Goal: Contribute content: Contribute content

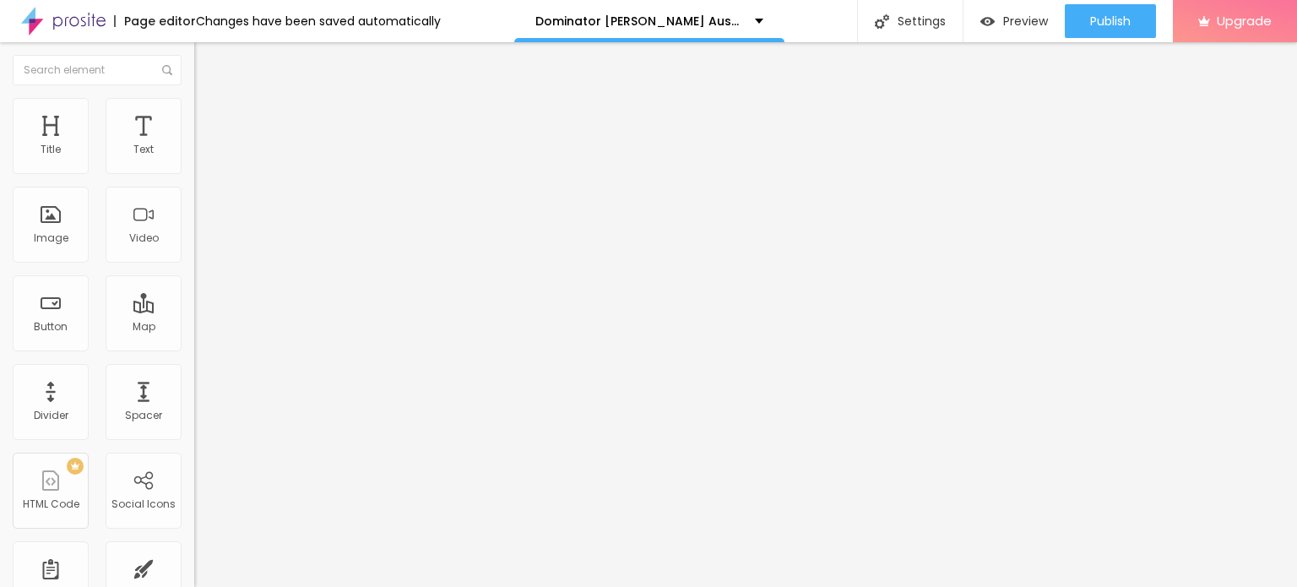
click at [194, 145] on span "Add image" at bounding box center [228, 138] width 69 height 14
click at [209, 117] on span "Style" at bounding box center [221, 109] width 24 height 14
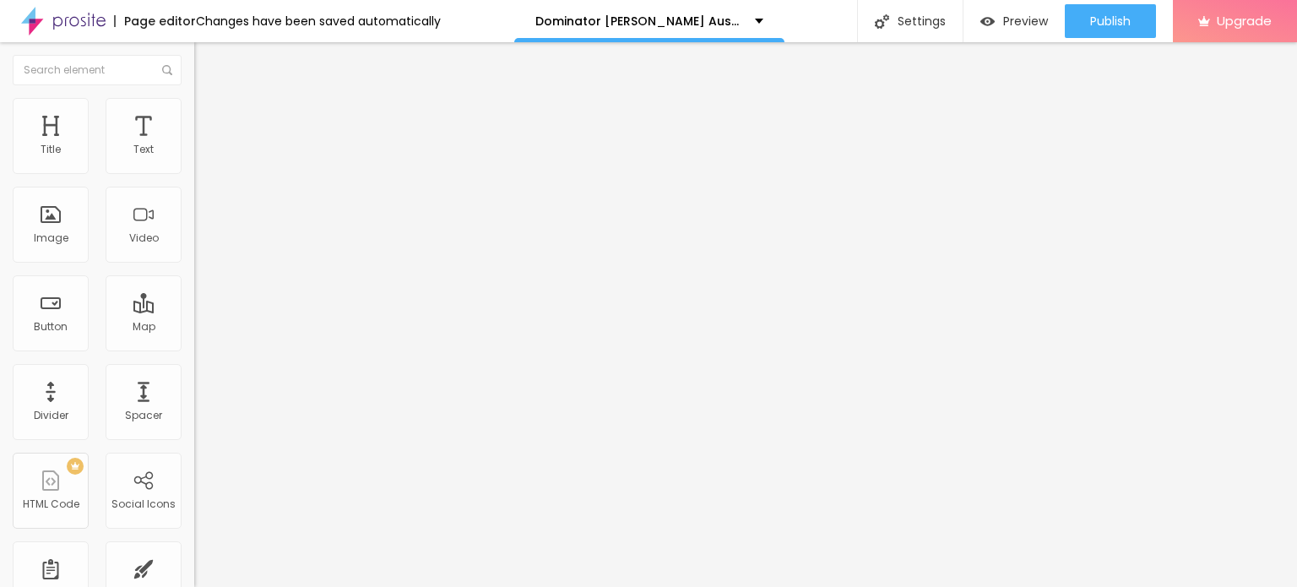
type input "95"
type input "90"
type input "85"
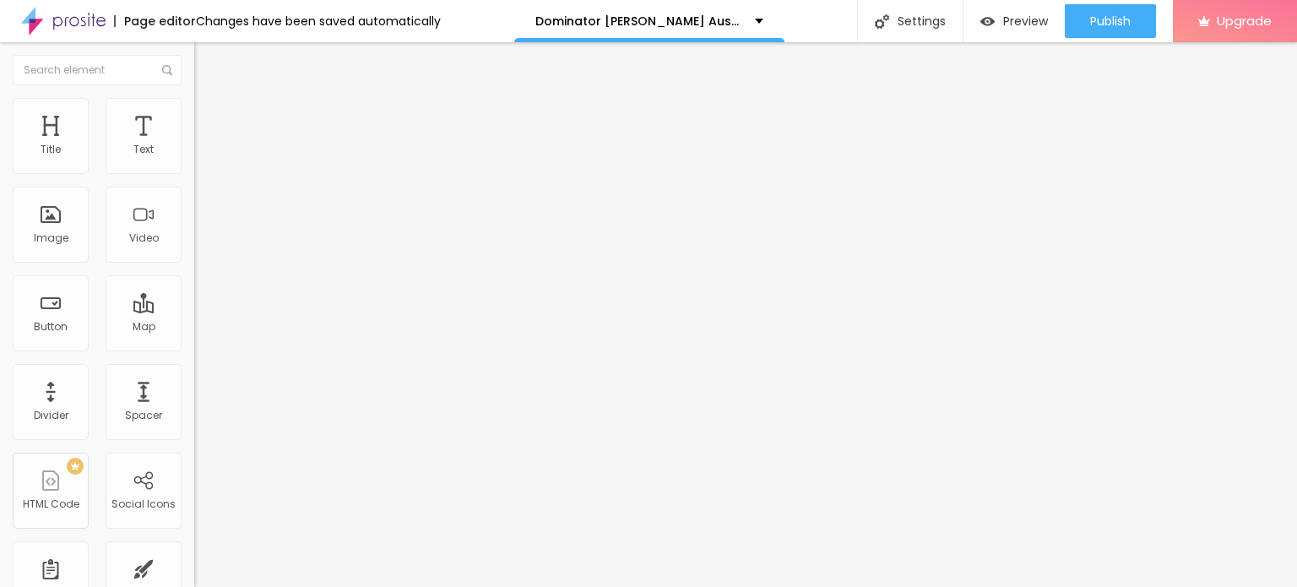
type input "85"
type input "80"
type input "75"
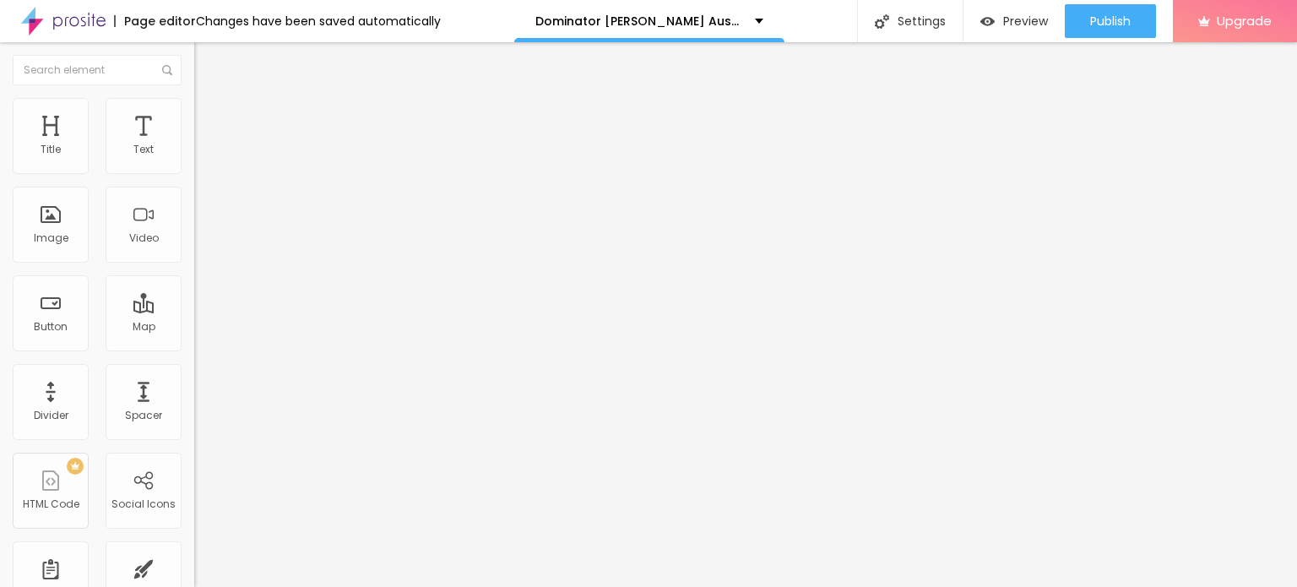
type input "70"
type input "65"
type input "60"
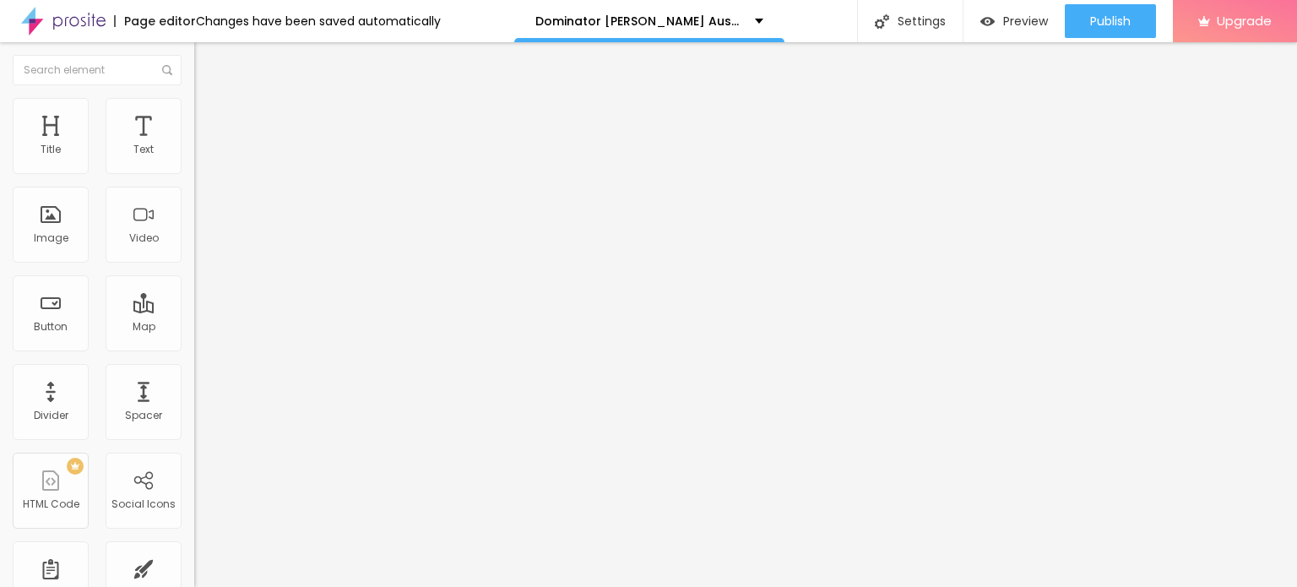
type input "60"
type input "55"
type input "50"
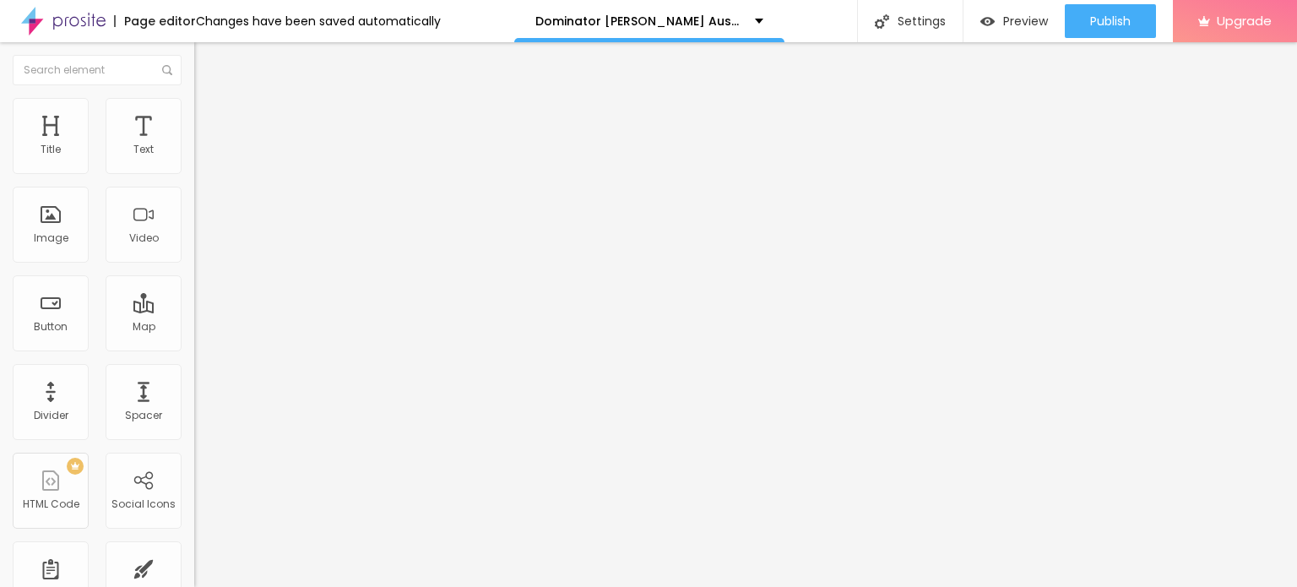
type input "45"
drag, startPoint x: 177, startPoint y: 180, endPoint x: 82, endPoint y: 178, distance: 95.5
type input "45"
click at [194, 173] on input "range" at bounding box center [248, 167] width 109 height 14
click at [194, 159] on input "Click me" at bounding box center [295, 150] width 203 height 17
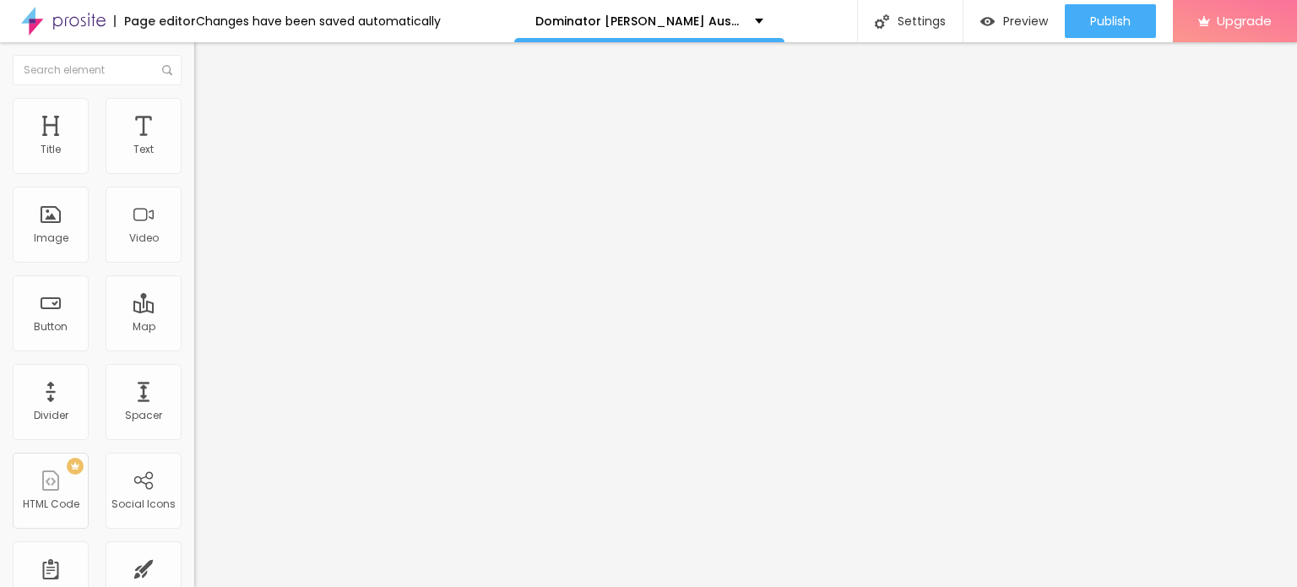
paste input "👇❗❗𝐒𝐡𝐨𝐩 𝐍𝐨𝐰❗❗👇"
type input "👇❗❗𝐒𝐡𝐨𝐩 𝐍𝐨𝐰❗❗👇"
click at [194, 344] on input "https://" at bounding box center [295, 339] width 203 height 17
paste input "[DOMAIN_NAME][URL]"
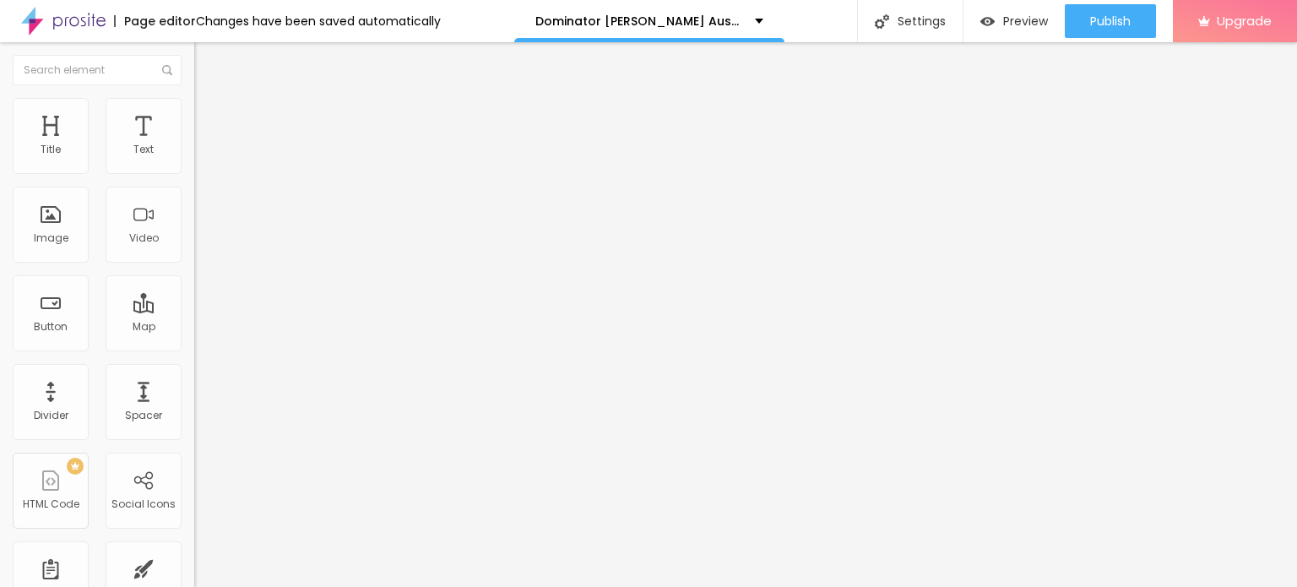
type input "[URL][DOMAIN_NAME]"
click at [194, 369] on div at bounding box center [291, 369] width 194 height 0
click at [194, 346] on input "https://" at bounding box center [295, 337] width 203 height 17
paste input "[DOMAIN_NAME][URL]"
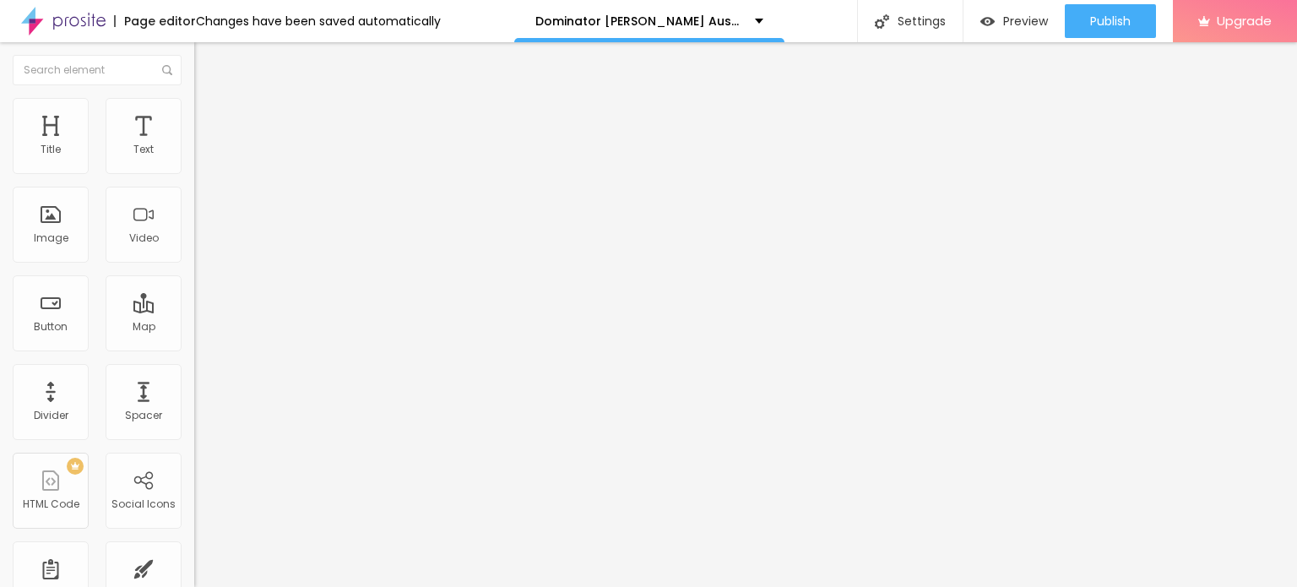
scroll to position [0, 171]
type input "[URL][DOMAIN_NAME]"
click at [203, 243] on icon "button" at bounding box center [206, 240] width 7 height 7
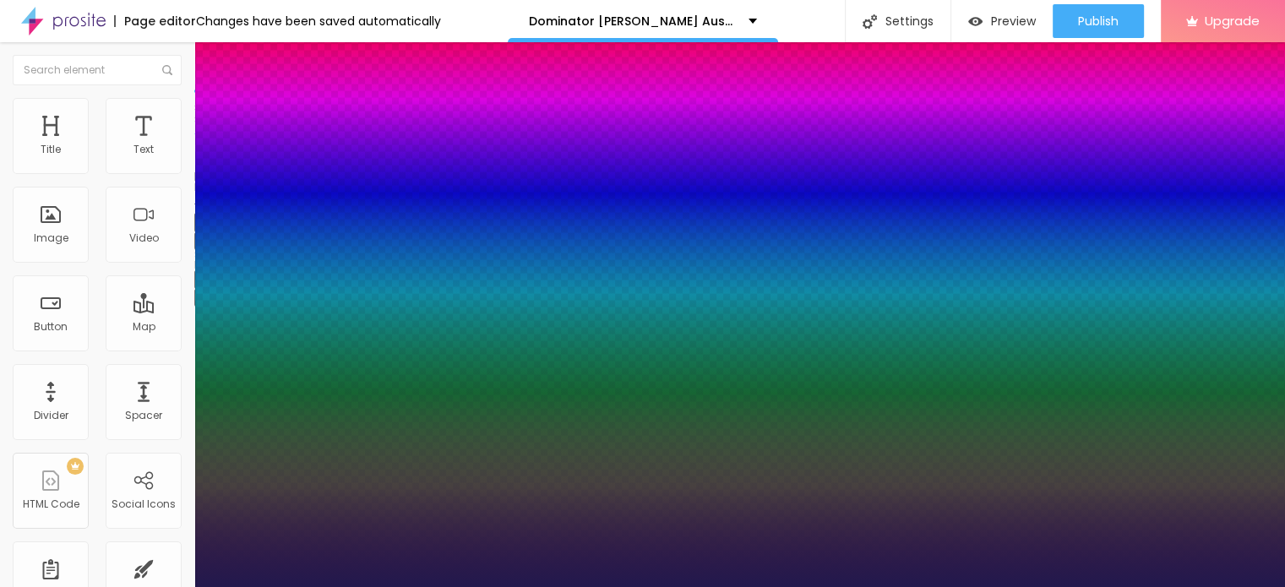
type input "1"
type input "15"
type input "1"
type input "16"
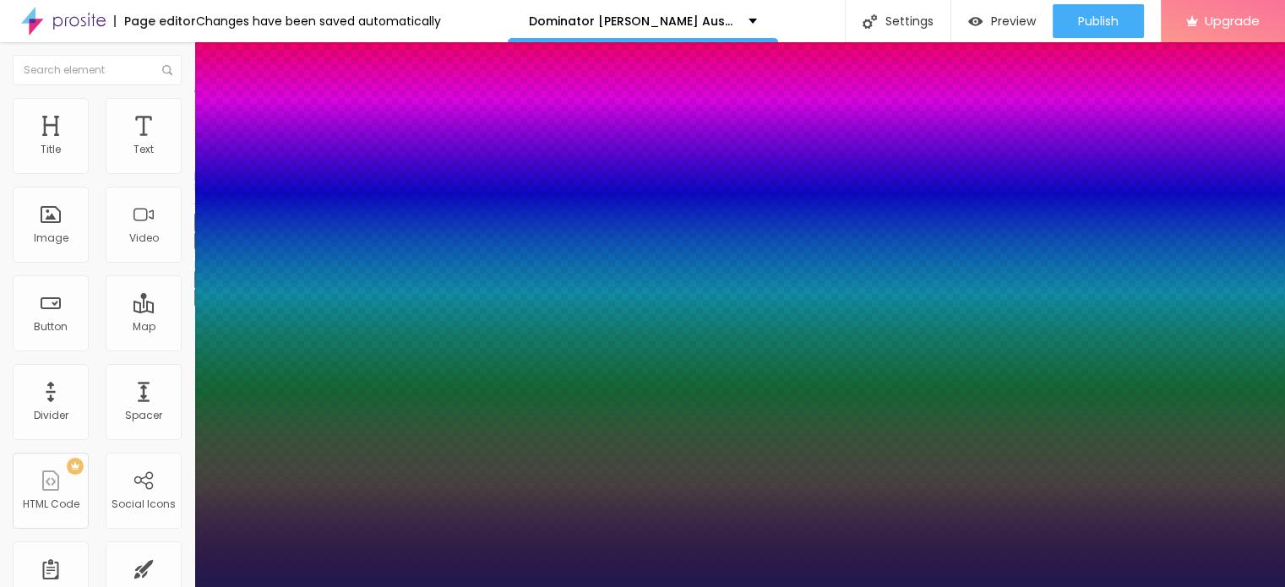
type input "16"
type input "1"
type input "17"
type input "1"
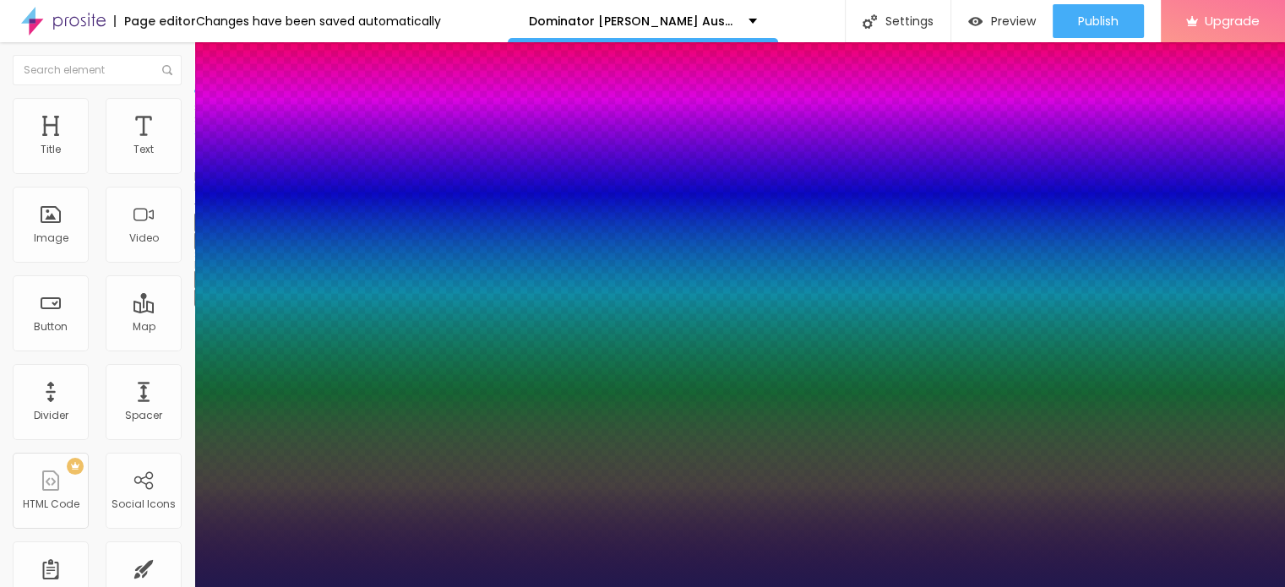
type input "18"
type input "1"
type input "19"
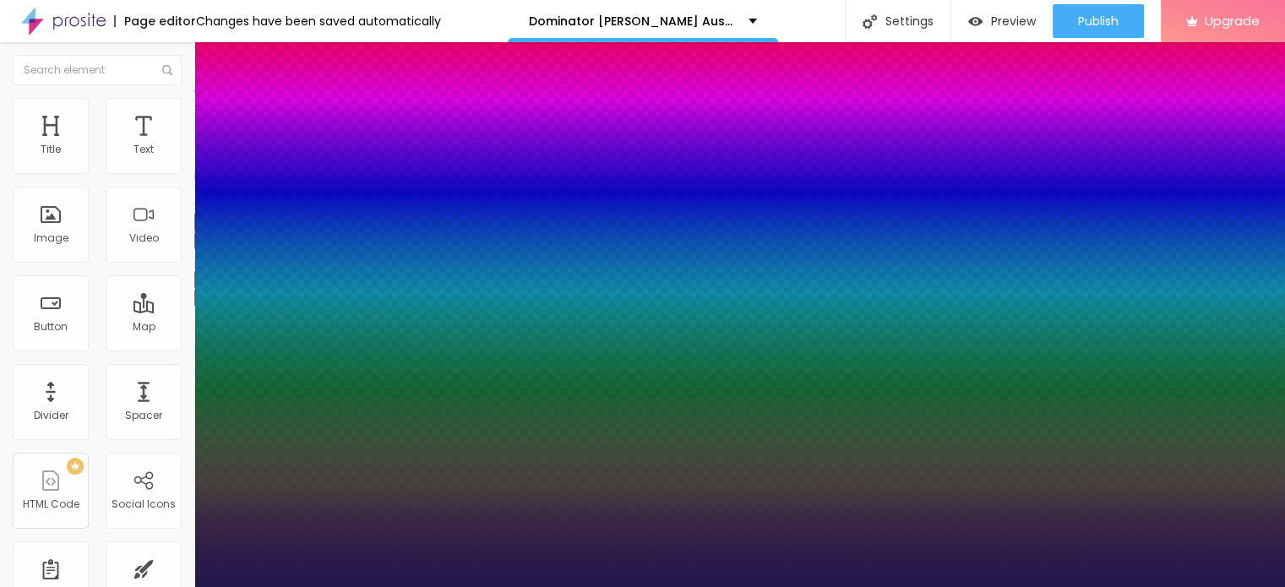
type input "1"
type input "20"
type input "1"
type input "21"
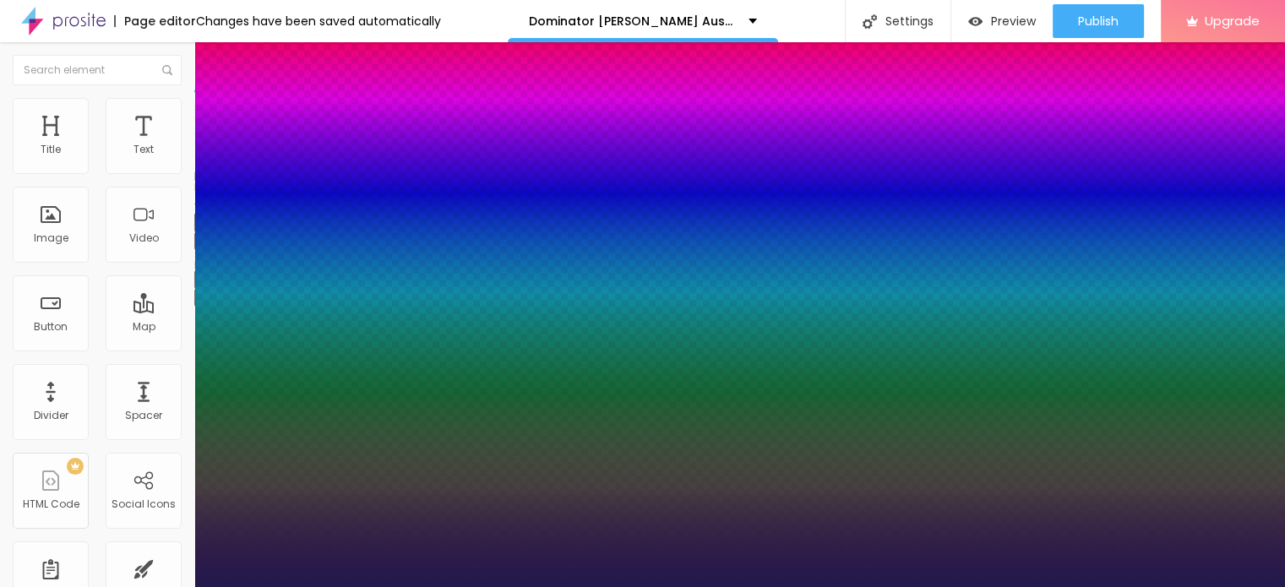
type input "21"
type input "1"
type input "22"
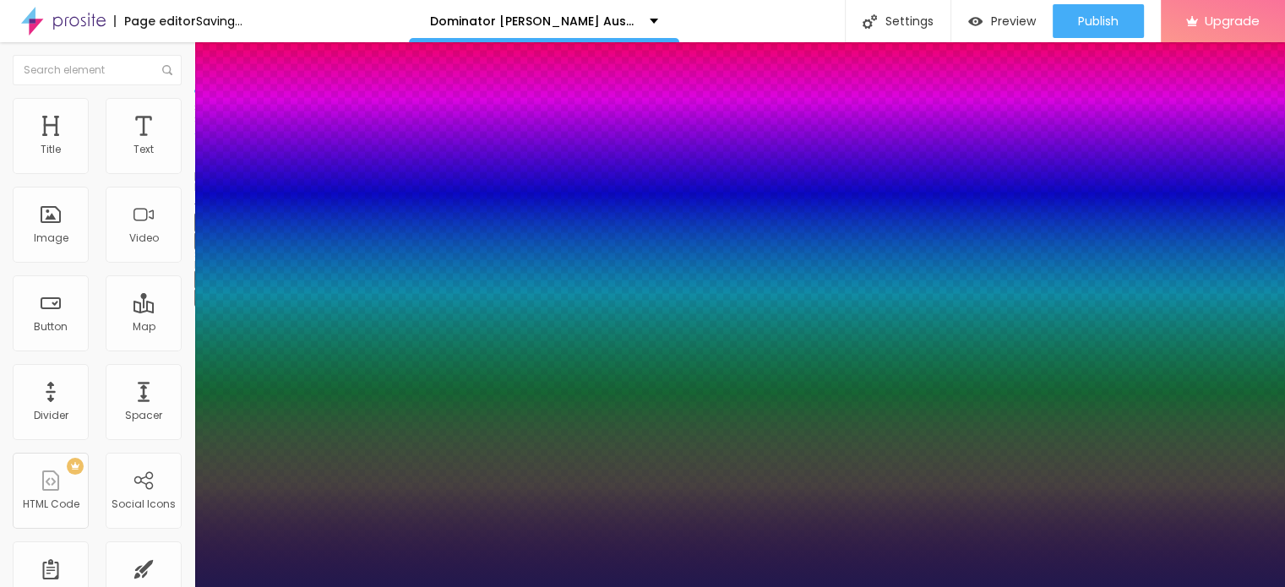
type input "1"
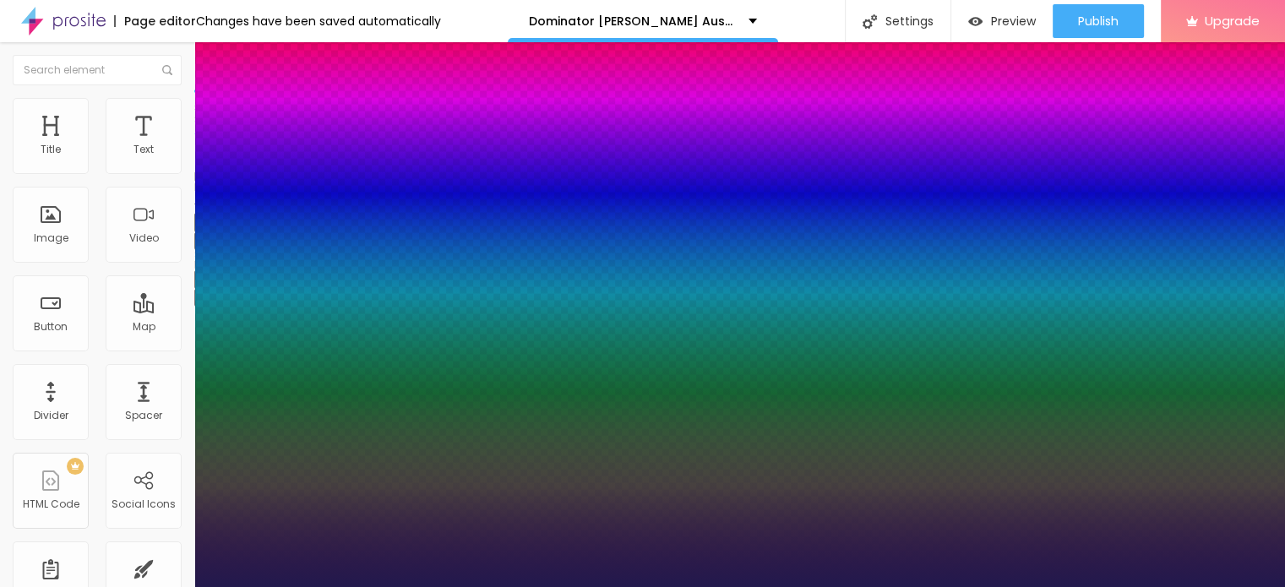
type input "23"
type input "1"
type input "24"
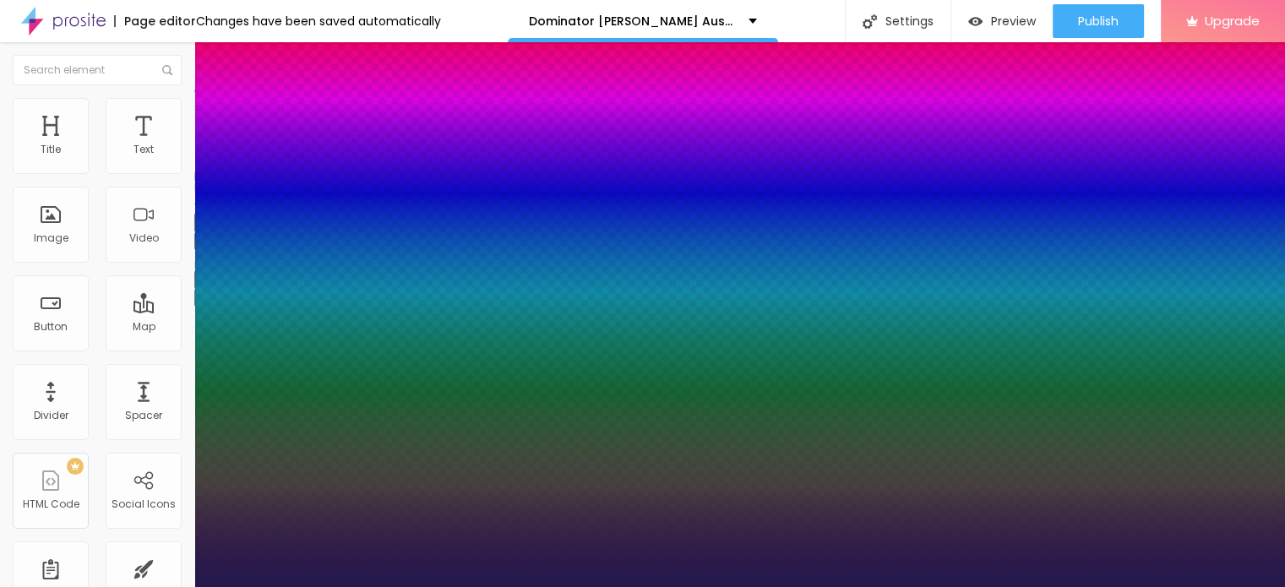
type input "1"
type input "25"
type input "1"
drag, startPoint x: 226, startPoint y: 476, endPoint x: 240, endPoint y: 472, distance: 13.9
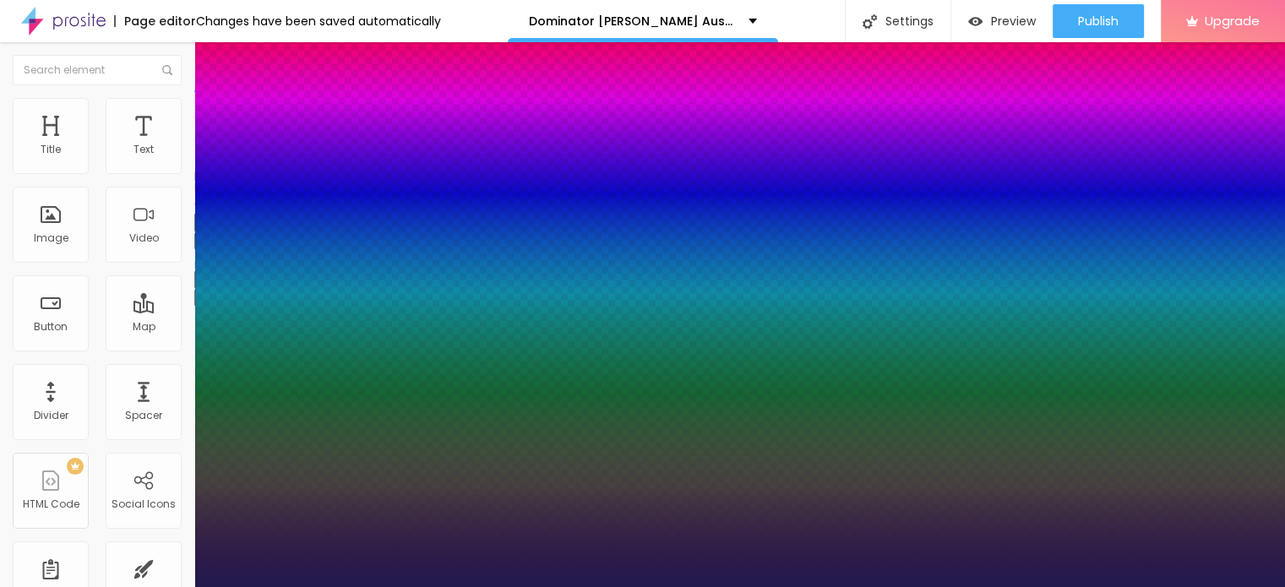
type input "25"
click at [534, 586] on div at bounding box center [642, 587] width 1285 height 0
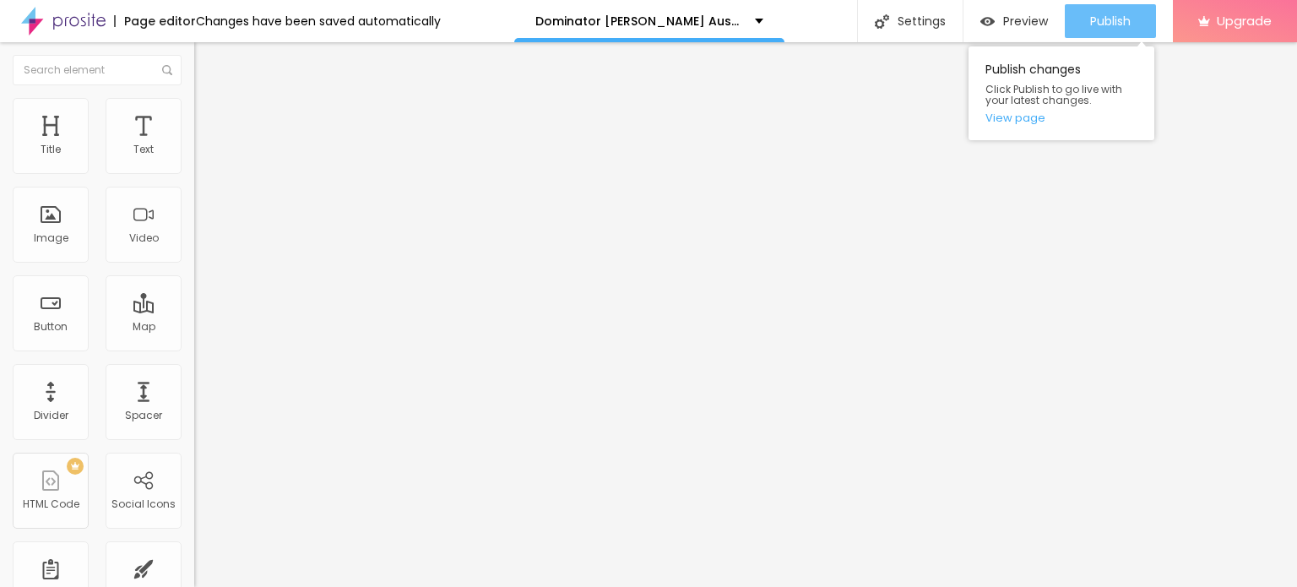
click at [1110, 27] on span "Publish" at bounding box center [1110, 21] width 41 height 14
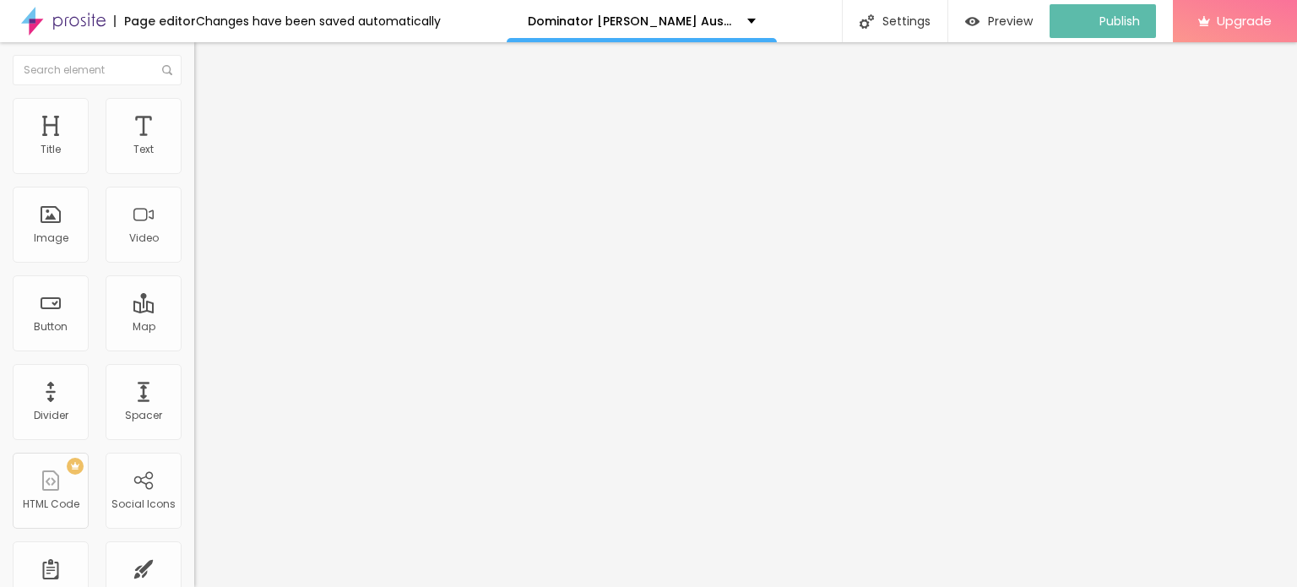
click at [30, 23] on img at bounding box center [63, 21] width 84 height 42
